Goal: Transaction & Acquisition: Purchase product/service

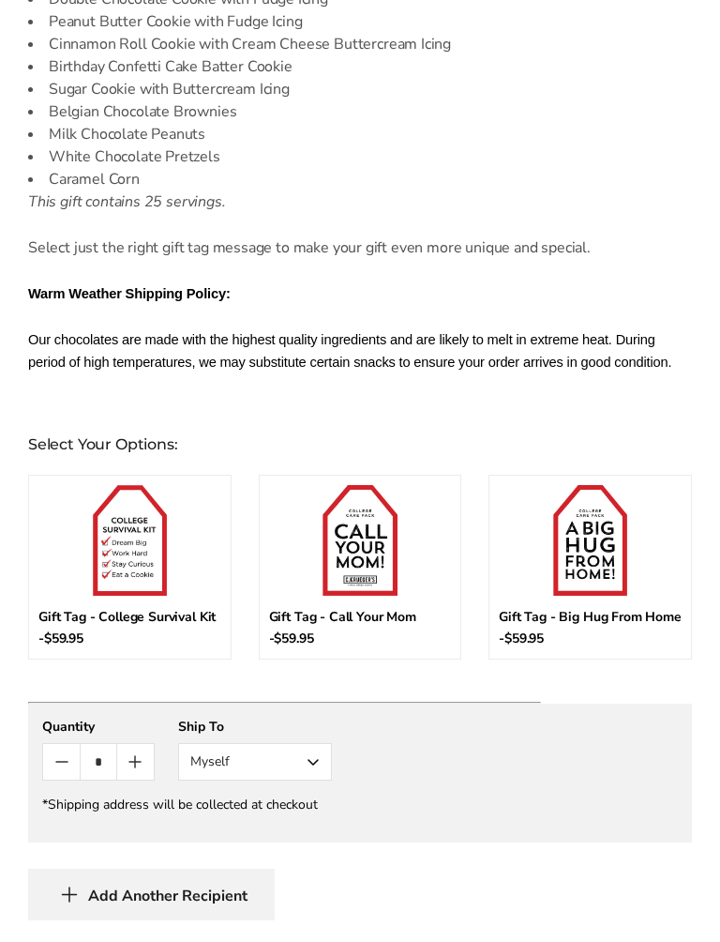
scroll to position [1329, 0]
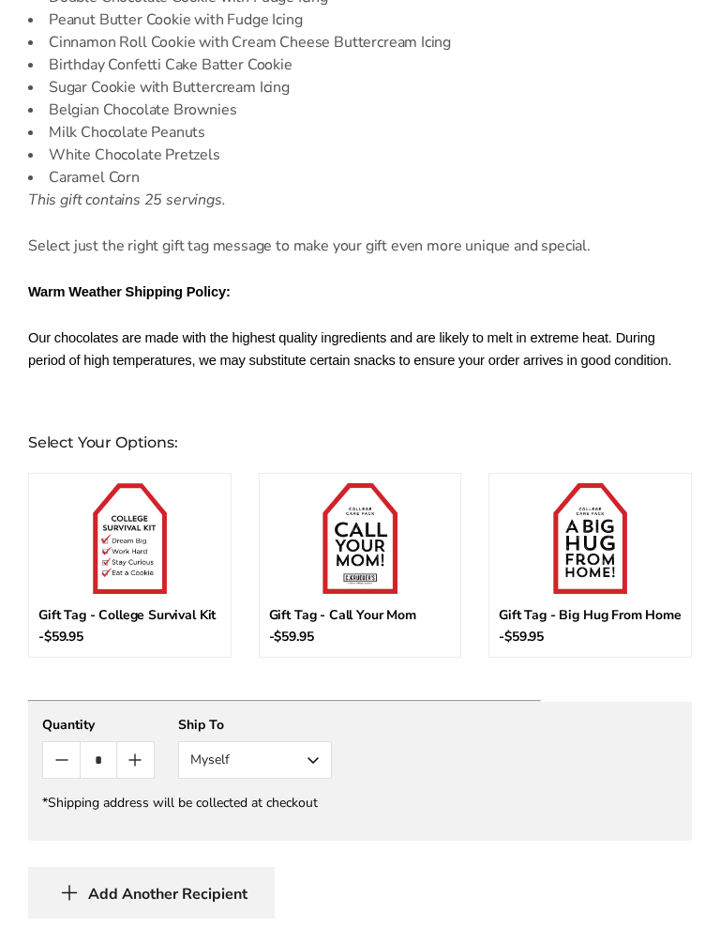
click at [125, 560] on img at bounding box center [130, 539] width 74 height 111
click at [125, 504] on input "*" at bounding box center [107, 494] width 139 height 20
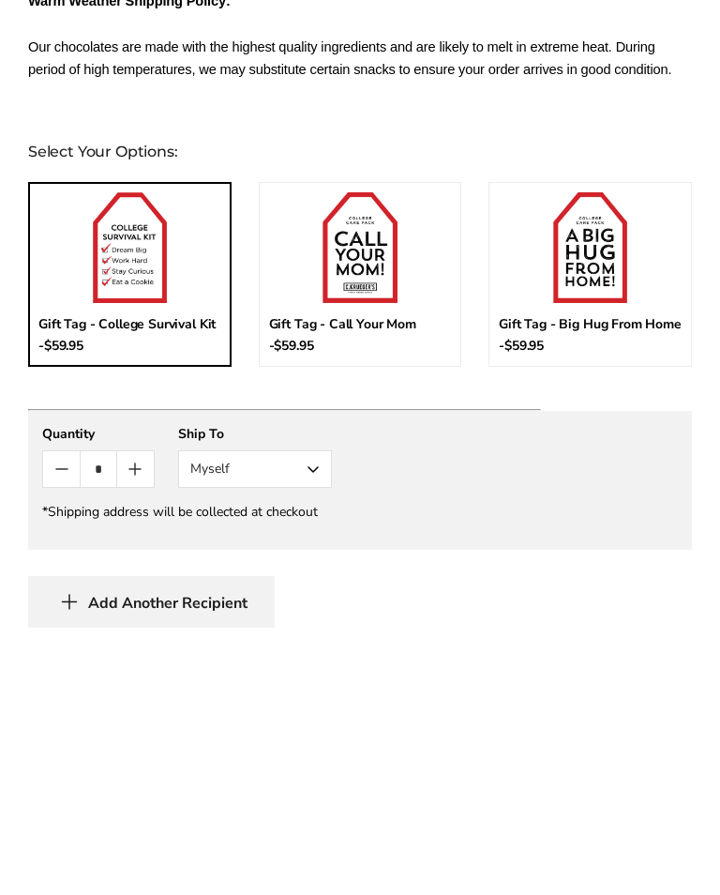
click at [315, 703] on button "Myself" at bounding box center [255, 722] width 154 height 38
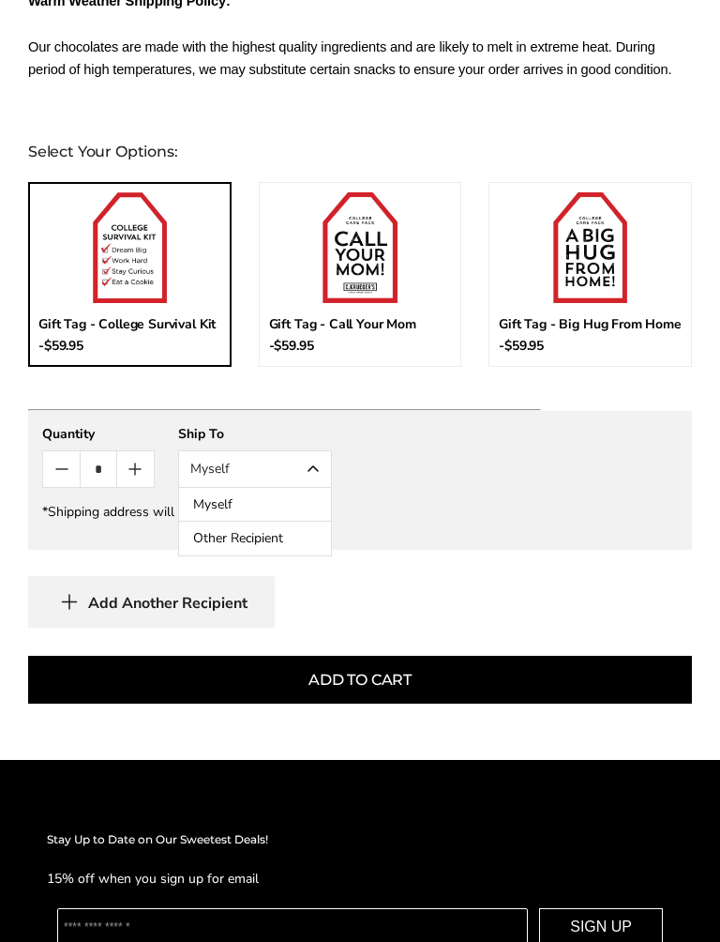
click at [283, 537] on button "Other Recipient" at bounding box center [255, 538] width 152 height 34
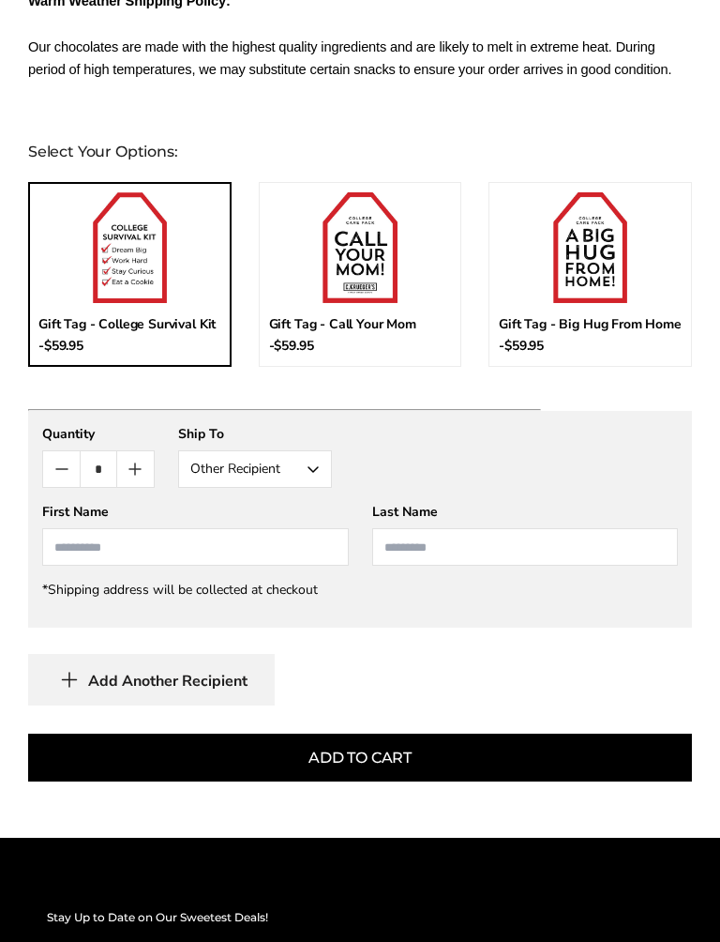
click at [193, 541] on input "First Name" at bounding box center [195, 547] width 307 height 38
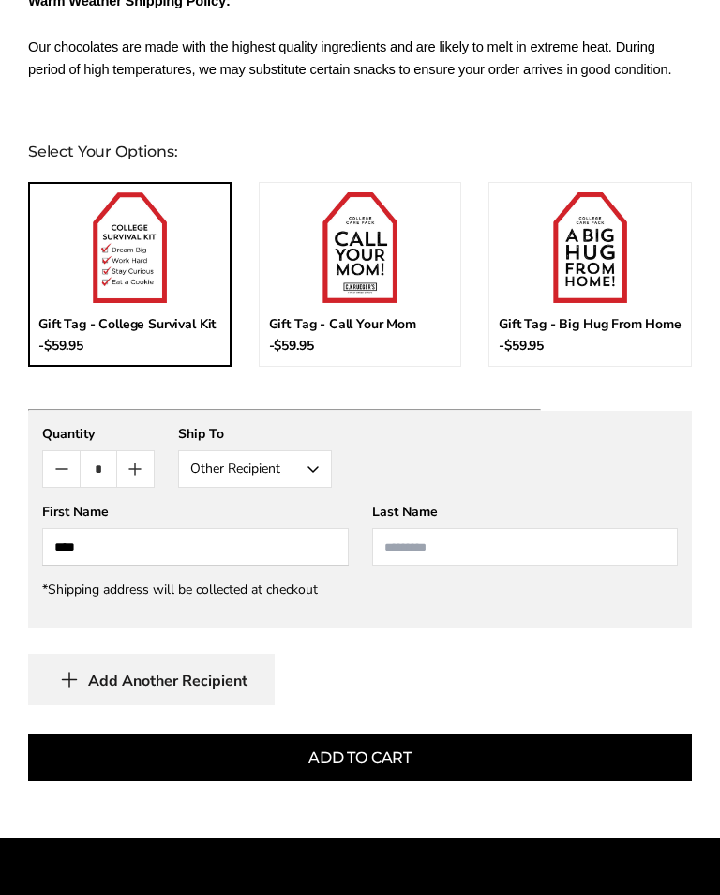
type input "****"
click at [490, 542] on input "Last Name" at bounding box center [525, 547] width 307 height 38
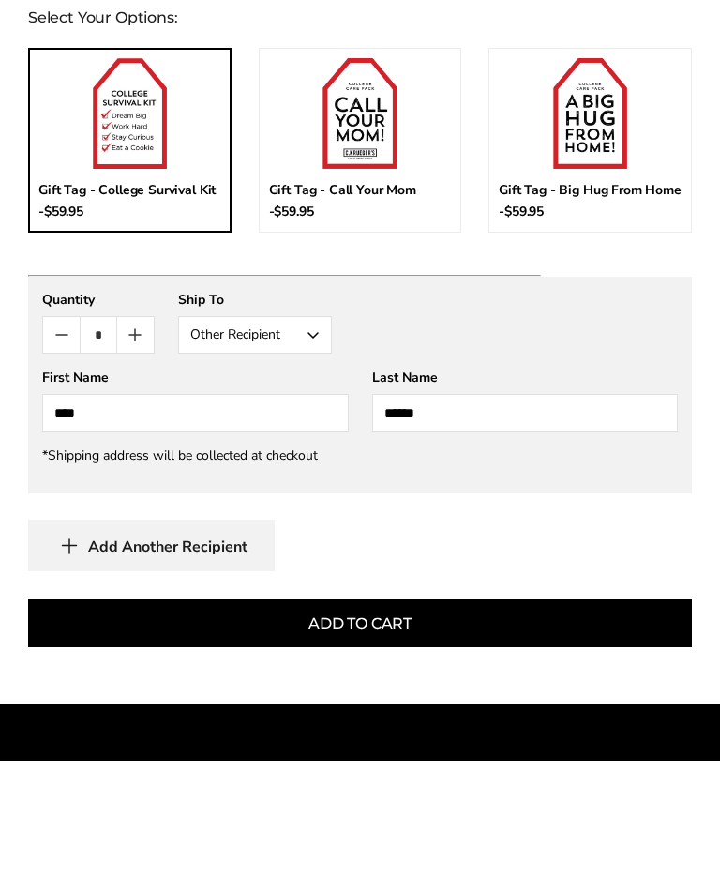
scroll to position [1625, 0]
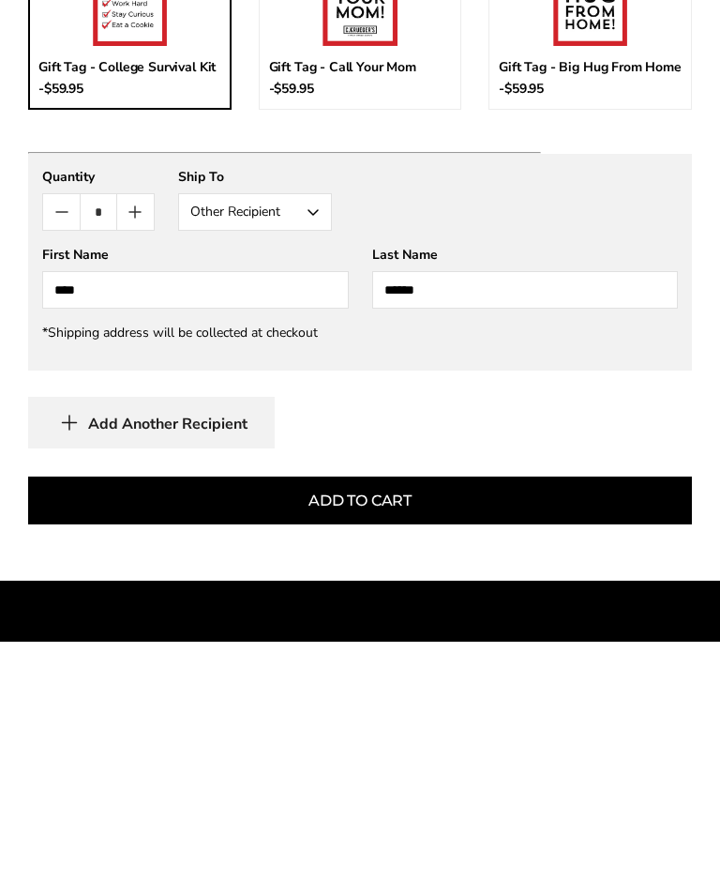
type input "******"
click at [446, 730] on button "Add To Cart" at bounding box center [360, 754] width 664 height 48
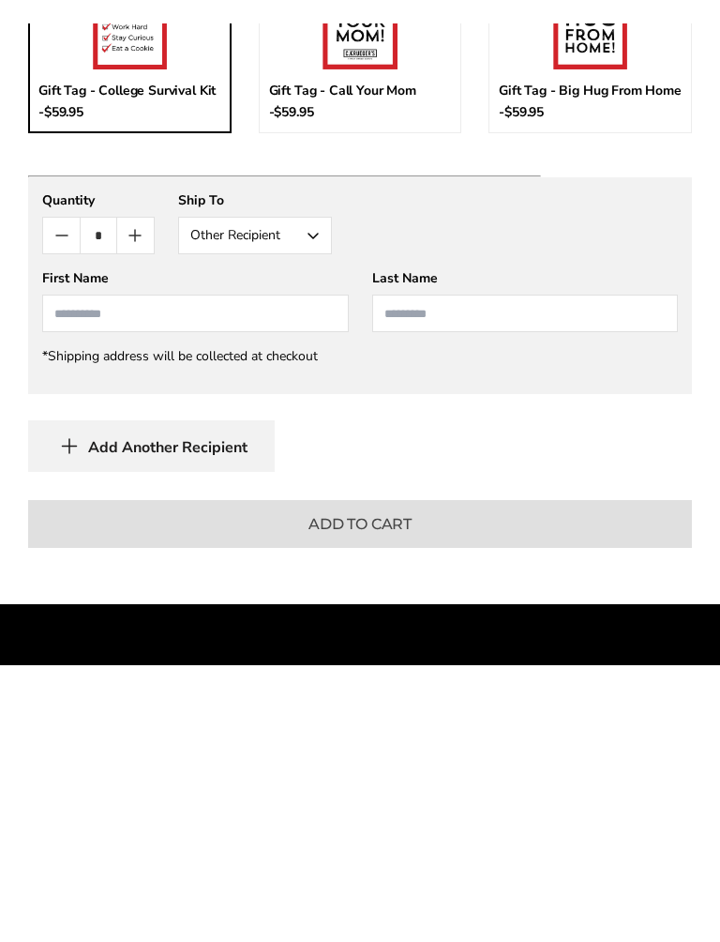
scroll to position [1879, 0]
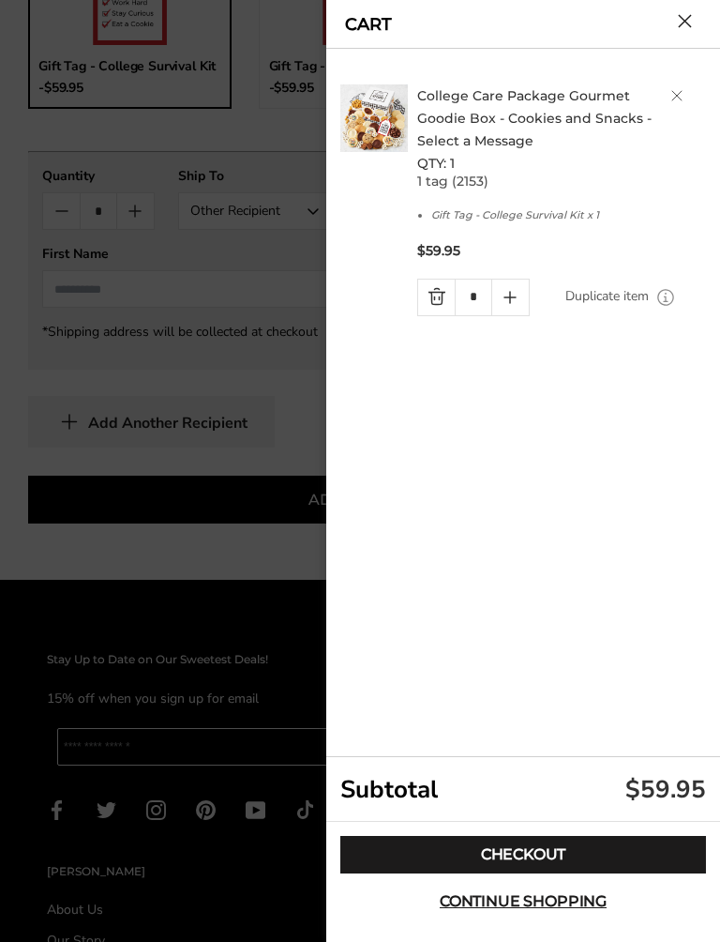
click at [552, 836] on link "Checkout" at bounding box center [523, 855] width 366 height 38
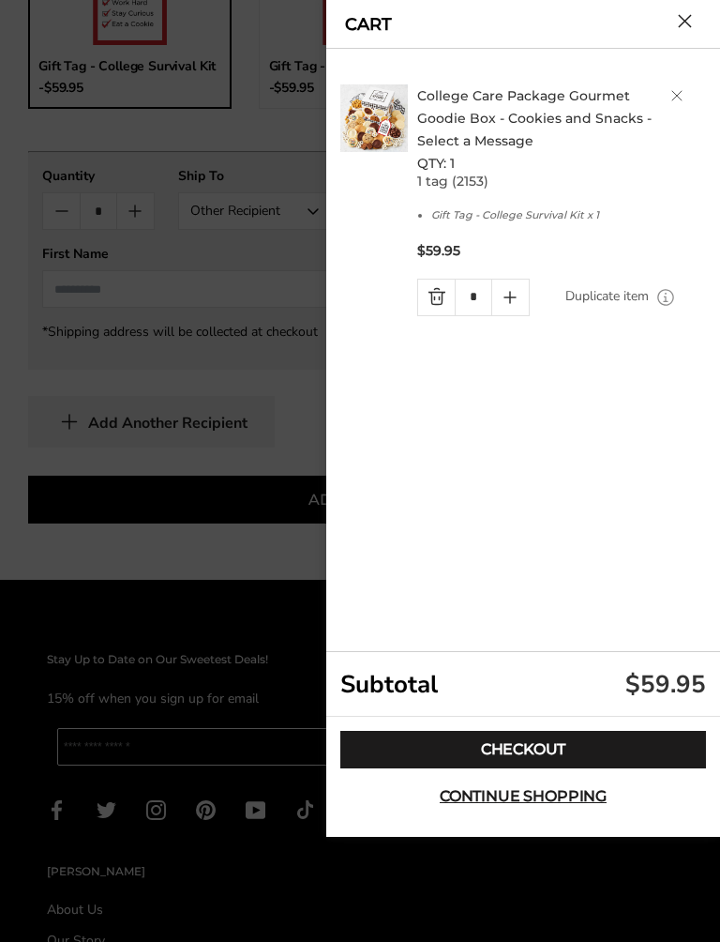
click at [544, 801] on form "College Care Package Gourmet Goodie Box - Cookies and Snacks - Select a Message…" at bounding box center [523, 453] width 394 height 809
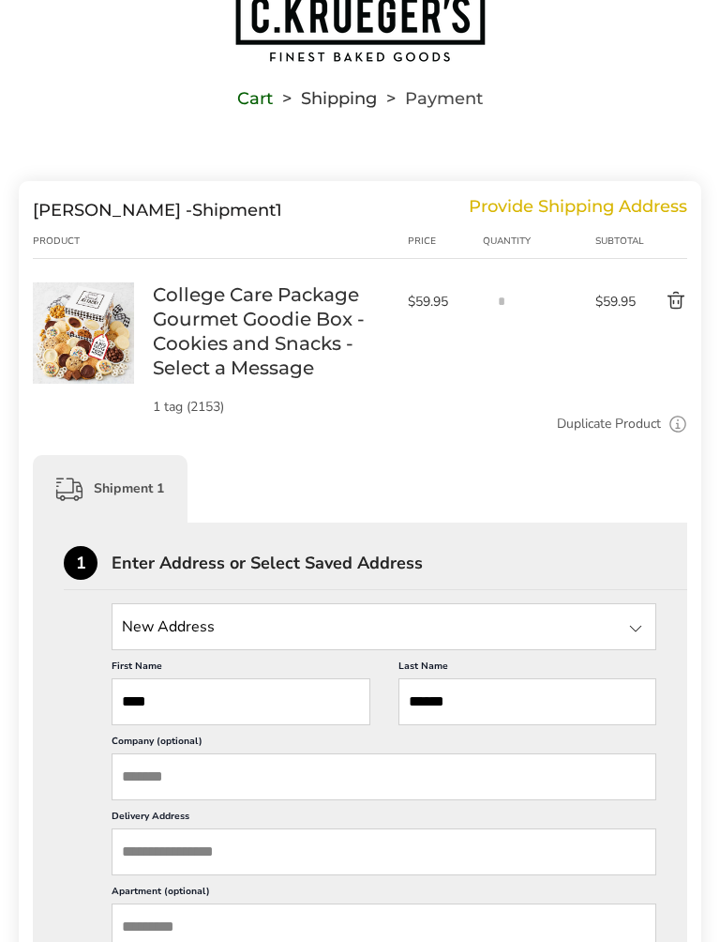
click at [249, 836] on input "Delivery Address" at bounding box center [384, 851] width 545 height 47
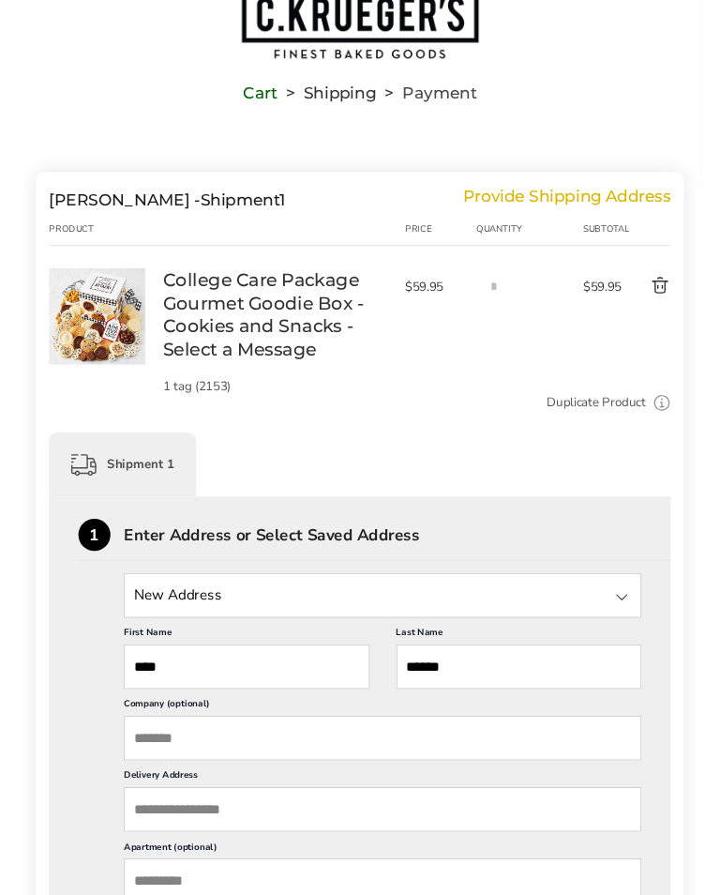
scroll to position [370, 0]
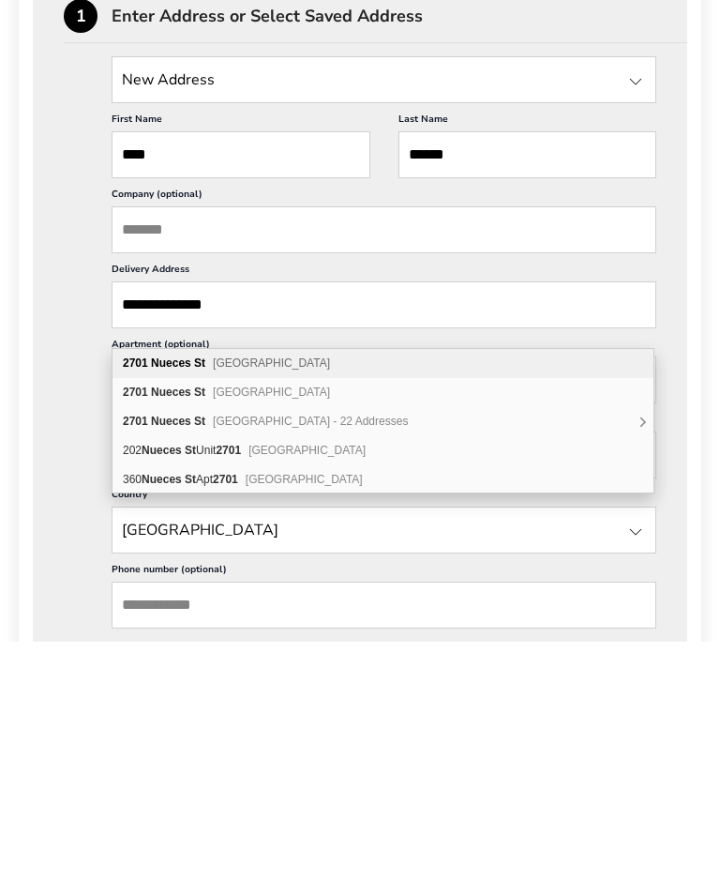
click at [282, 639] on span "[GEOGRAPHIC_DATA]" at bounding box center [271, 645] width 117 height 13
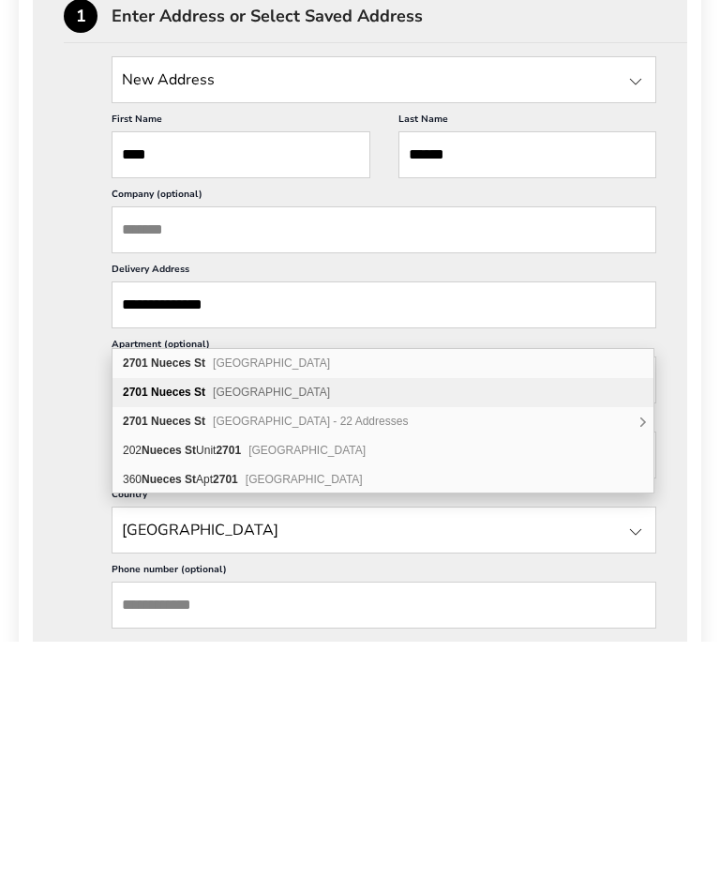
type input "**********"
type input "******"
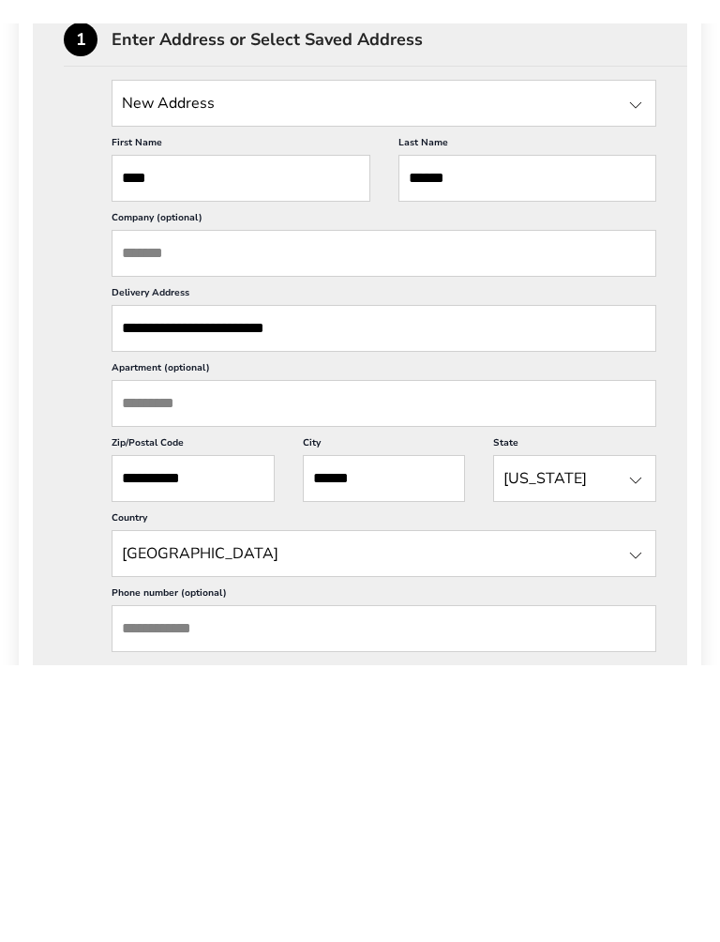
scroll to position [624, 0]
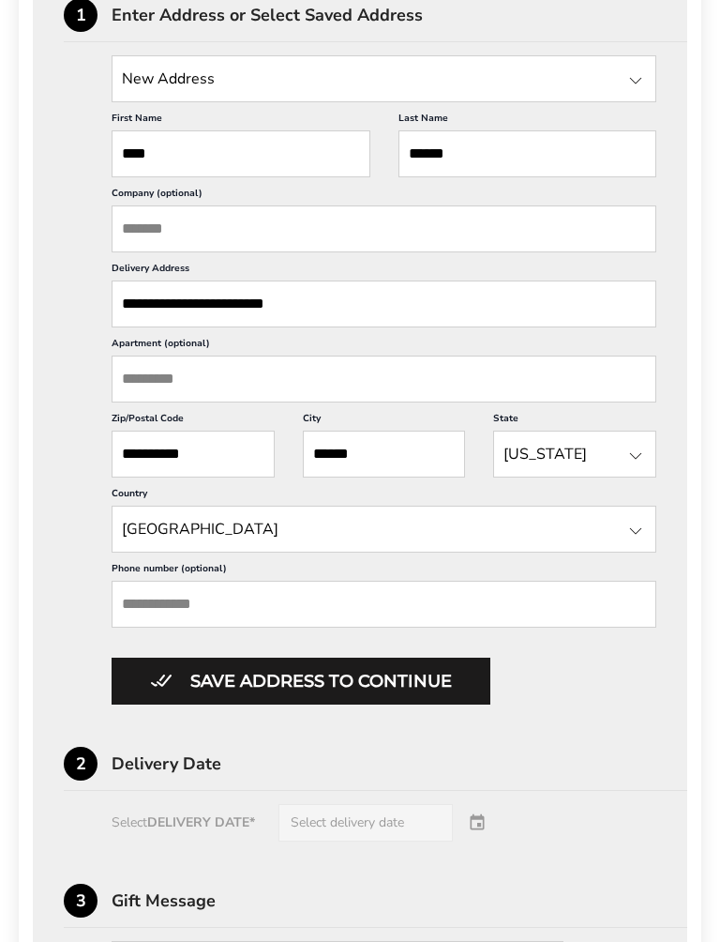
click at [266, 627] on input "Phone number (optional)" at bounding box center [384, 604] width 545 height 47
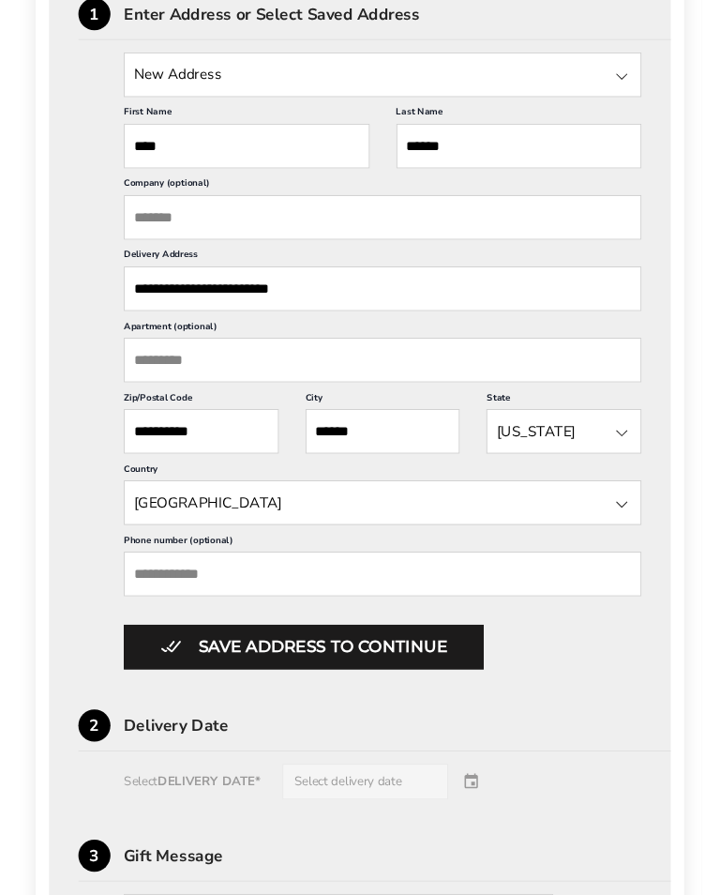
scroll to position [623, 0]
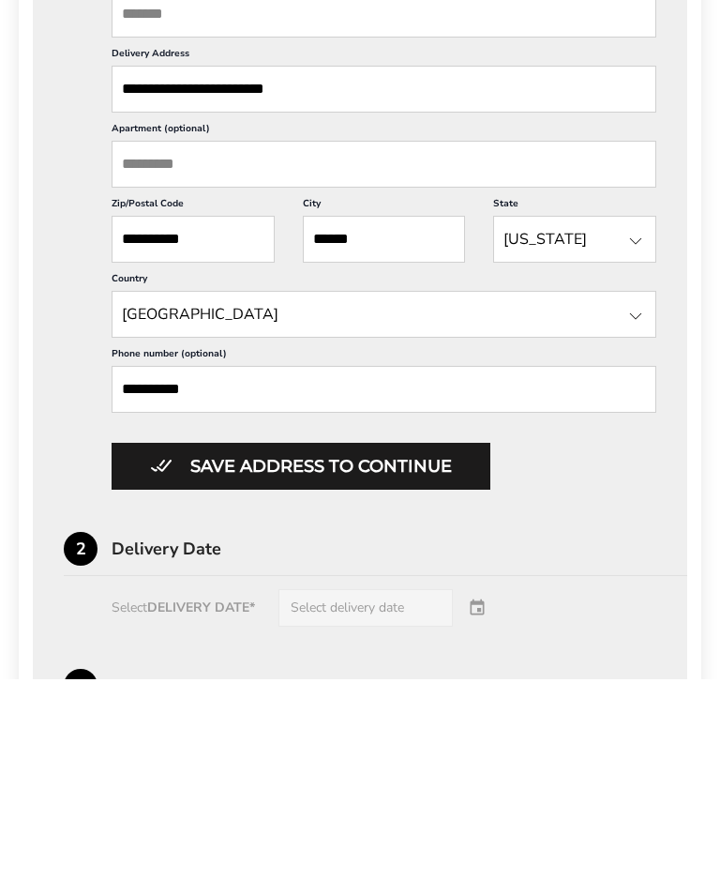
type input "**********"
click at [366, 658] on button "Save address to continue" at bounding box center [301, 681] width 379 height 47
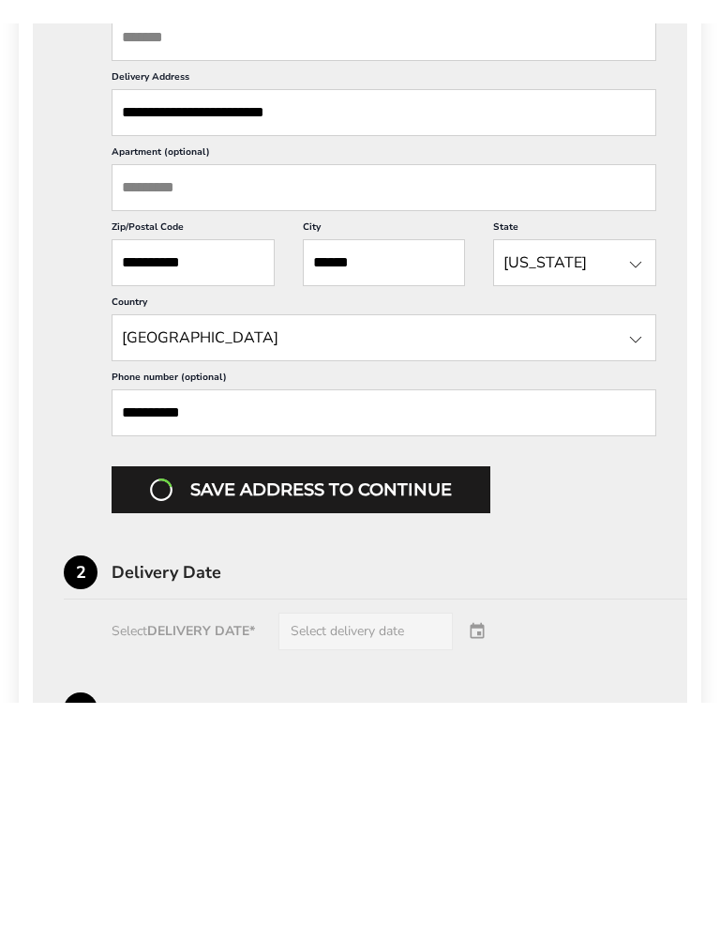
scroll to position [839, 0]
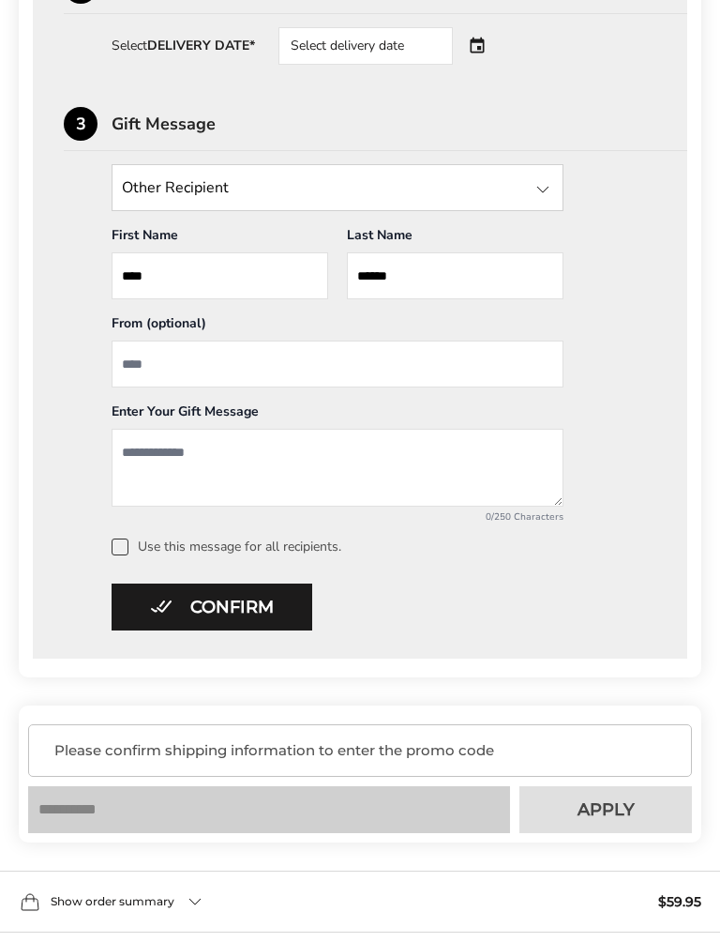
click at [269, 376] on input "From" at bounding box center [338, 363] width 452 height 47
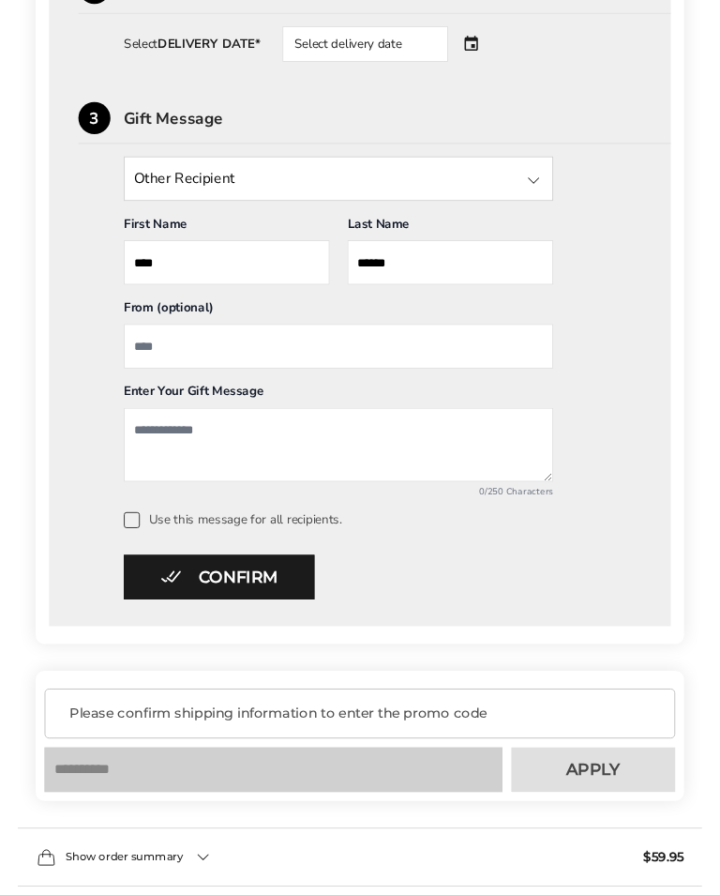
scroll to position [839, 0]
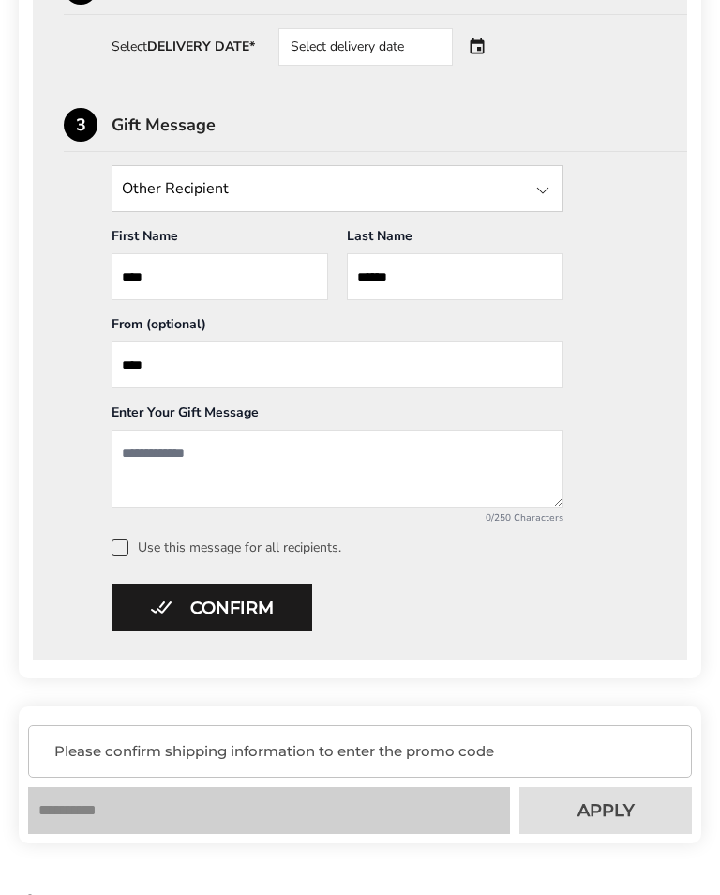
type input "****"
click at [235, 449] on textarea "Add a message" at bounding box center [338, 469] width 452 height 78
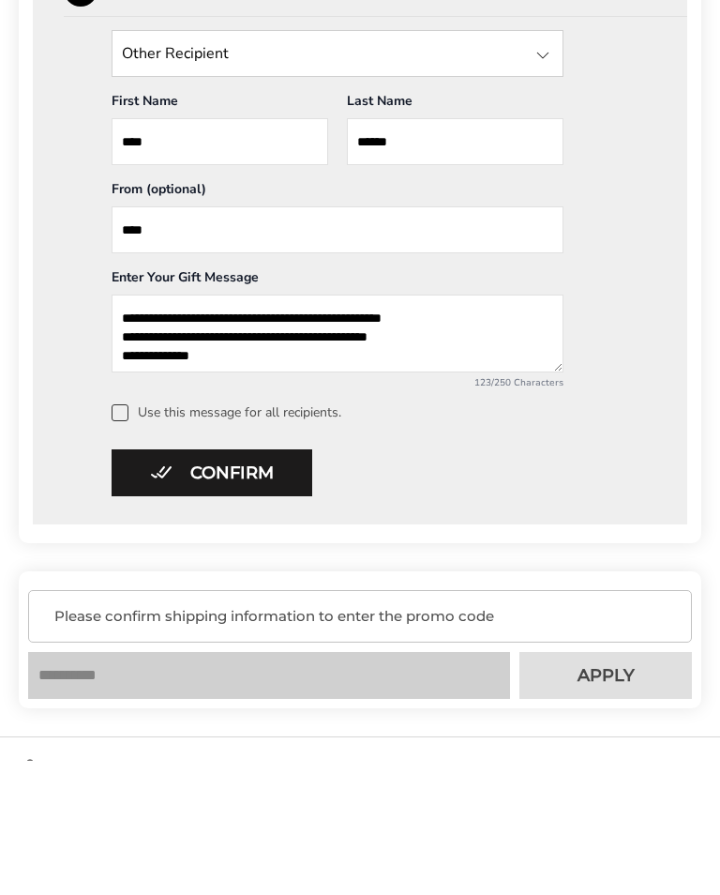
type textarea "**********"
click at [255, 584] on button "Confirm" at bounding box center [212, 607] width 201 height 47
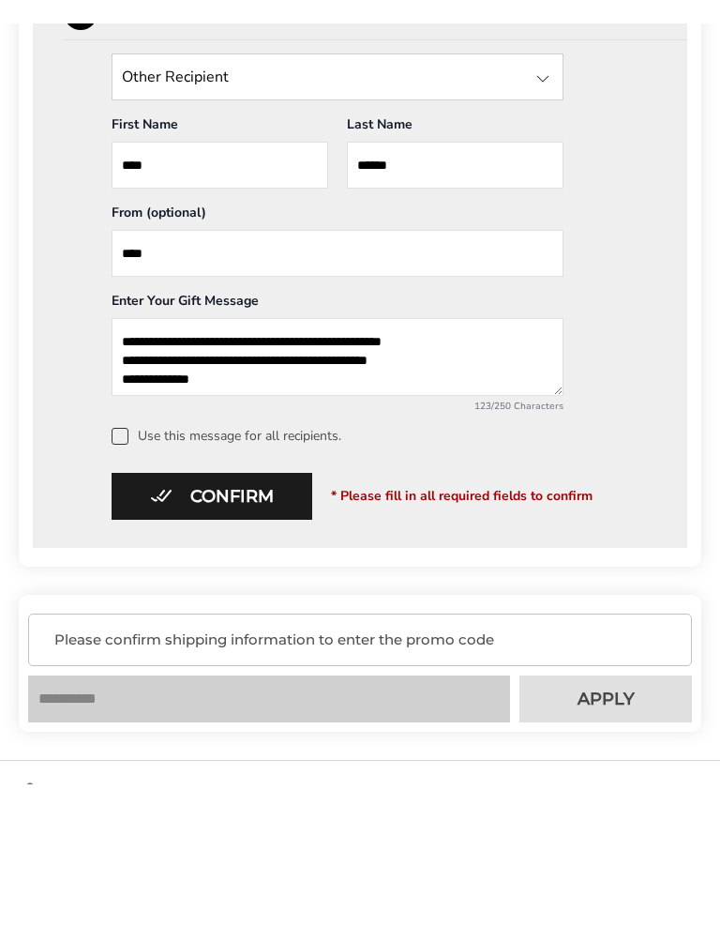
scroll to position [974, 0]
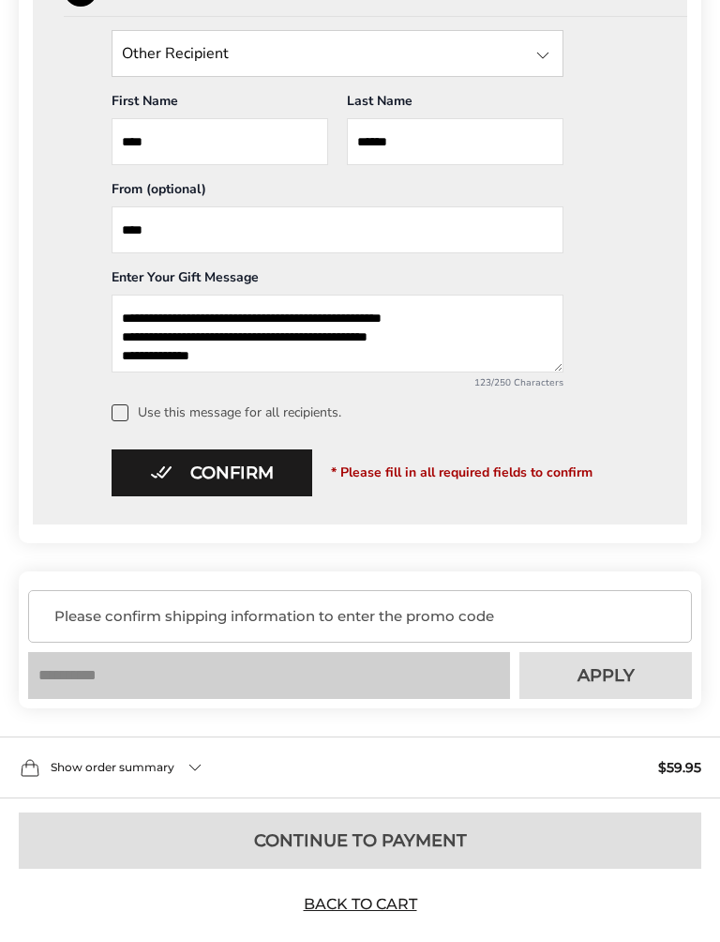
click at [118, 412] on span at bounding box center [120, 412] width 17 height 17
click at [258, 477] on button "Confirm" at bounding box center [212, 472] width 201 height 47
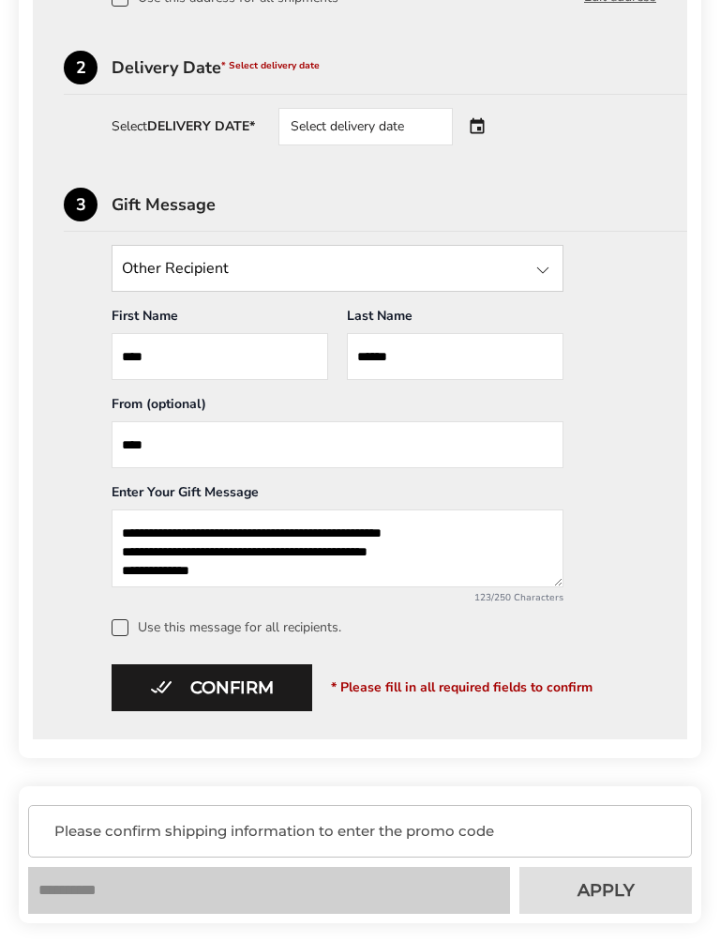
scroll to position [758, 0]
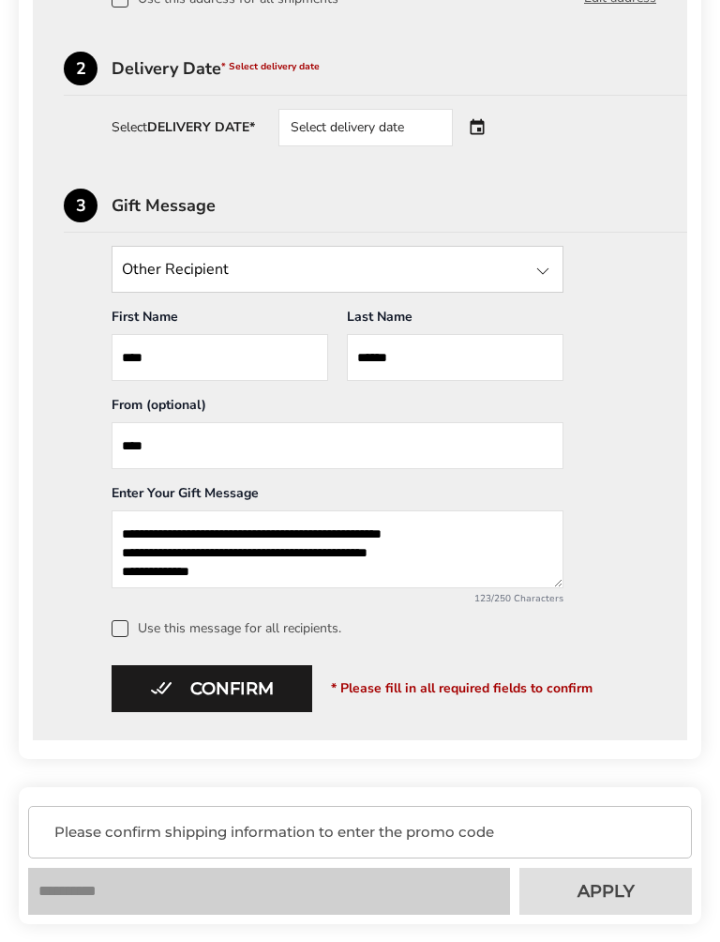
click at [403, 128] on div "Select delivery date" at bounding box center [366, 128] width 174 height 38
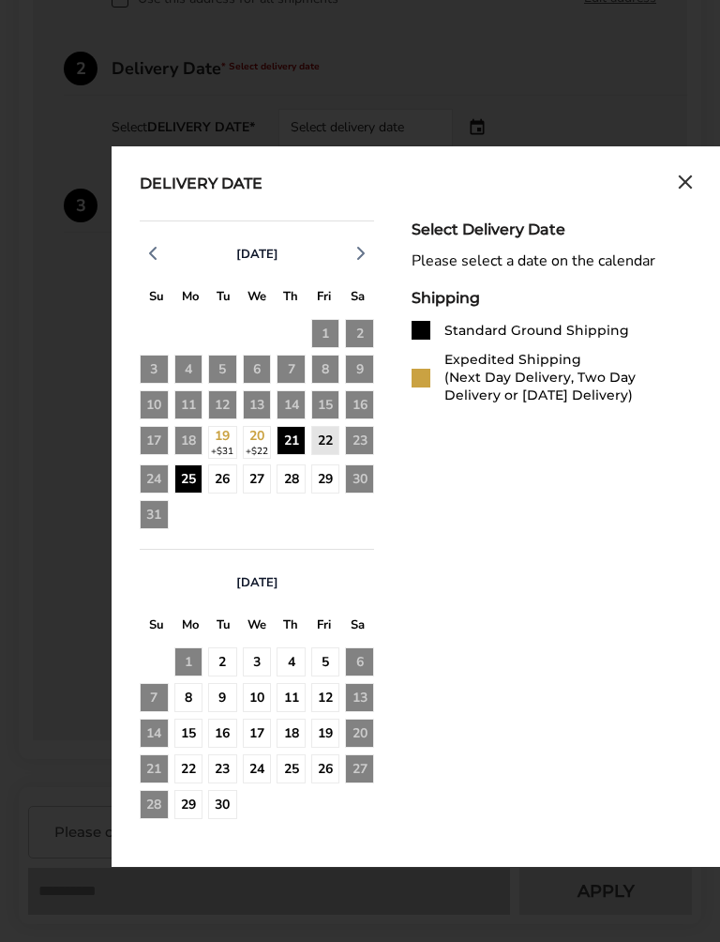
click at [332, 444] on div "22" at bounding box center [325, 440] width 29 height 29
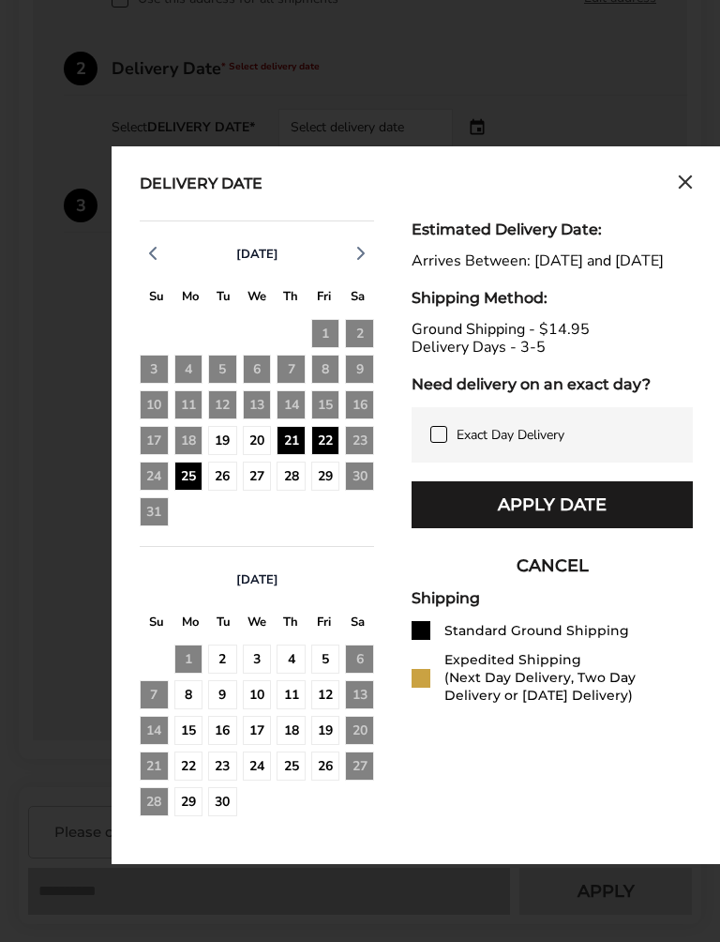
click at [582, 519] on button "Apply Date" at bounding box center [552, 504] width 281 height 47
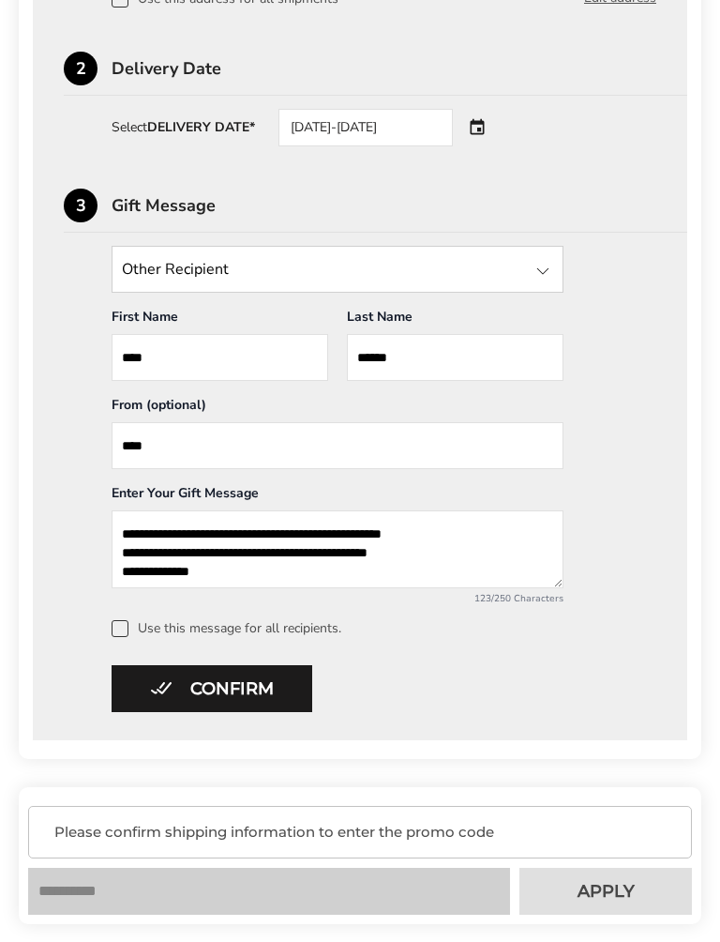
click at [258, 684] on button "Confirm" at bounding box center [212, 688] width 201 height 47
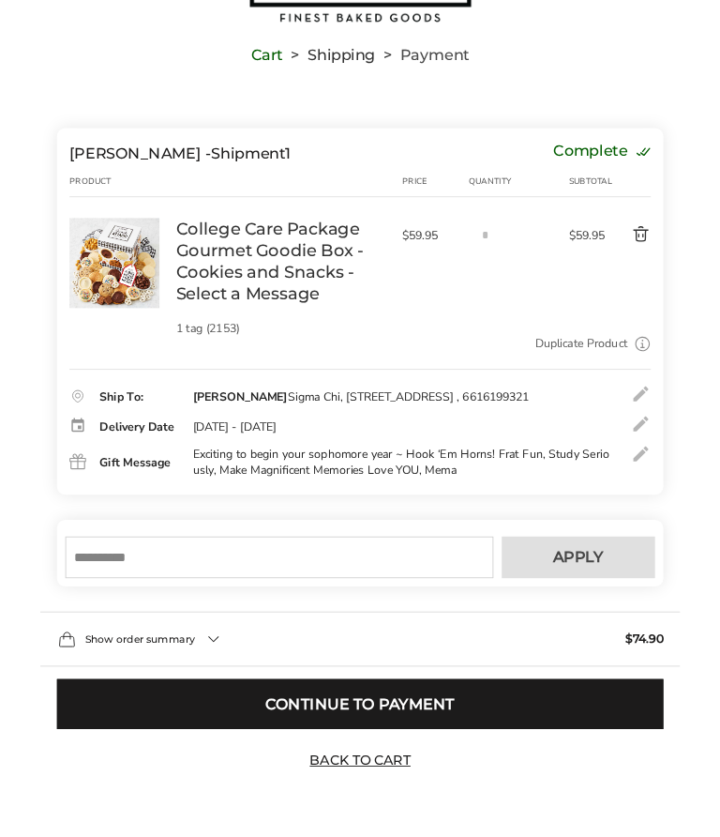
scroll to position [233, 0]
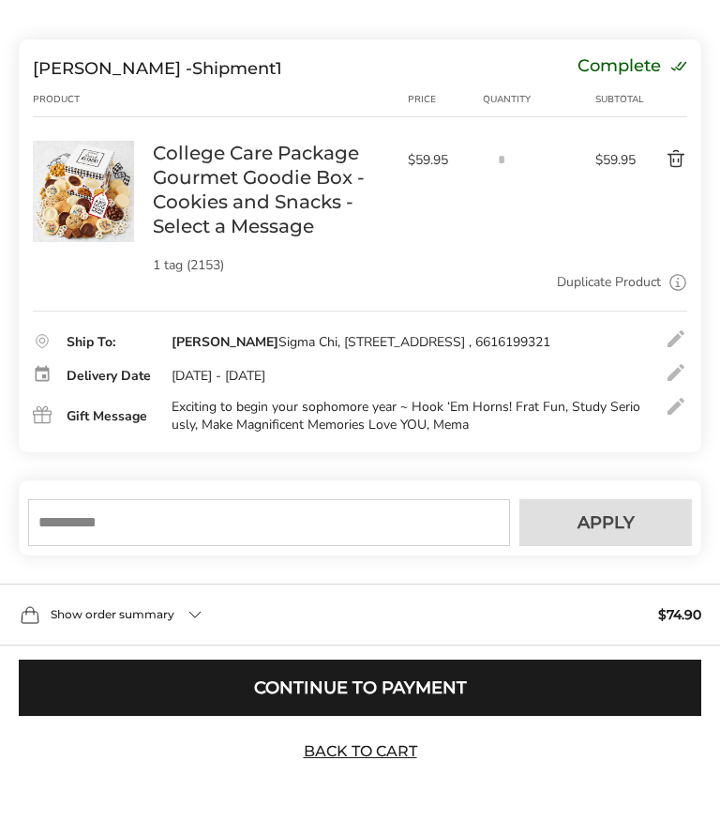
click at [459, 683] on button "Continue to Payment" at bounding box center [360, 687] width 683 height 56
